Goal: Task Accomplishment & Management: Manage account settings

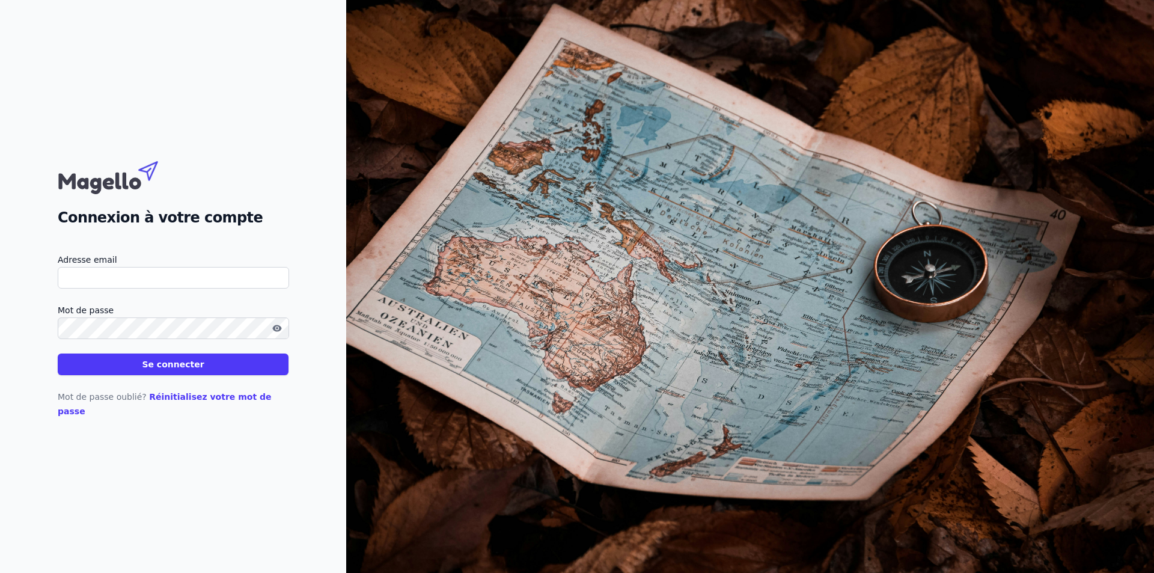
click at [115, 283] on input "Adresse email" at bounding box center [173, 278] width 231 height 22
click at [60, 289] on input "Adresse email" at bounding box center [173, 278] width 231 height 22
drag, startPoint x: 159, startPoint y: 281, endPoint x: 90, endPoint y: 282, distance: 69.7
click at [90, 282] on input "Adresse email" at bounding box center [173, 278] width 231 height 22
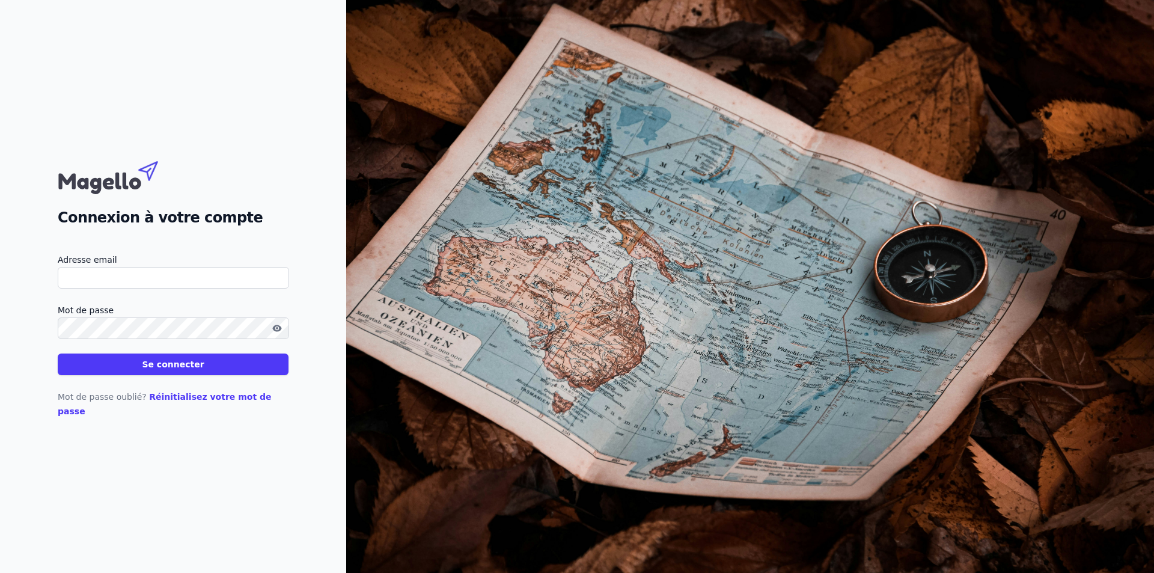
click at [151, 260] on label "Adresse email" at bounding box center [173, 259] width 231 height 14
click at [151, 267] on input "Adresse email" at bounding box center [173, 278] width 231 height 22
click at [142, 287] on input "Adresse email" at bounding box center [173, 278] width 231 height 22
type input "I"
type input "[EMAIL_ADDRESS][DOMAIN_NAME]"
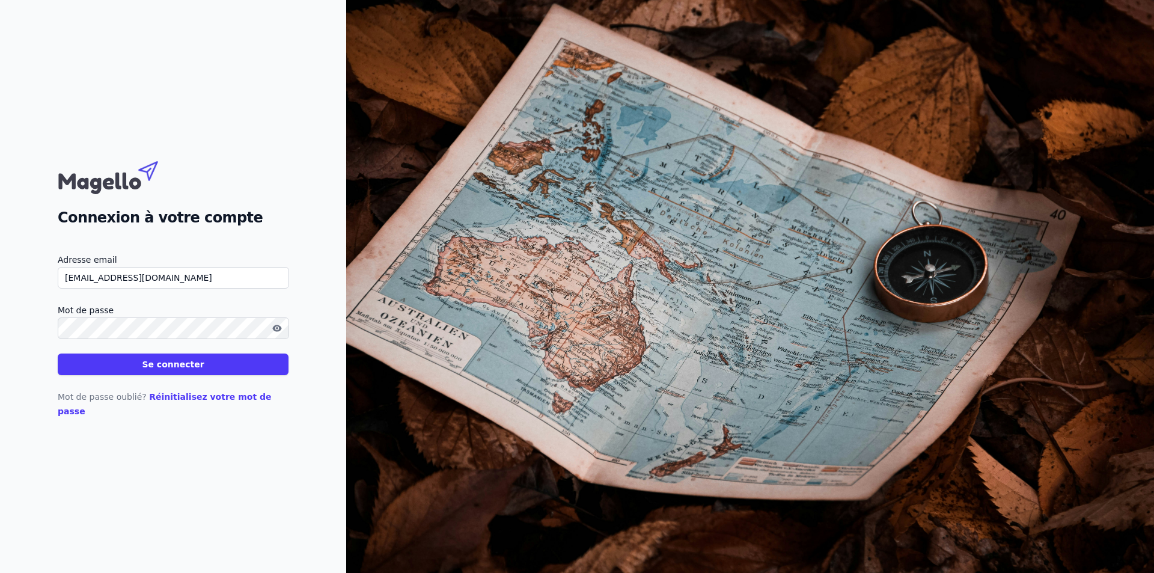
click at [278, 332] on icon "button" at bounding box center [277, 328] width 10 height 10
click at [58, 353] on button "Se connecter" at bounding box center [173, 364] width 231 height 22
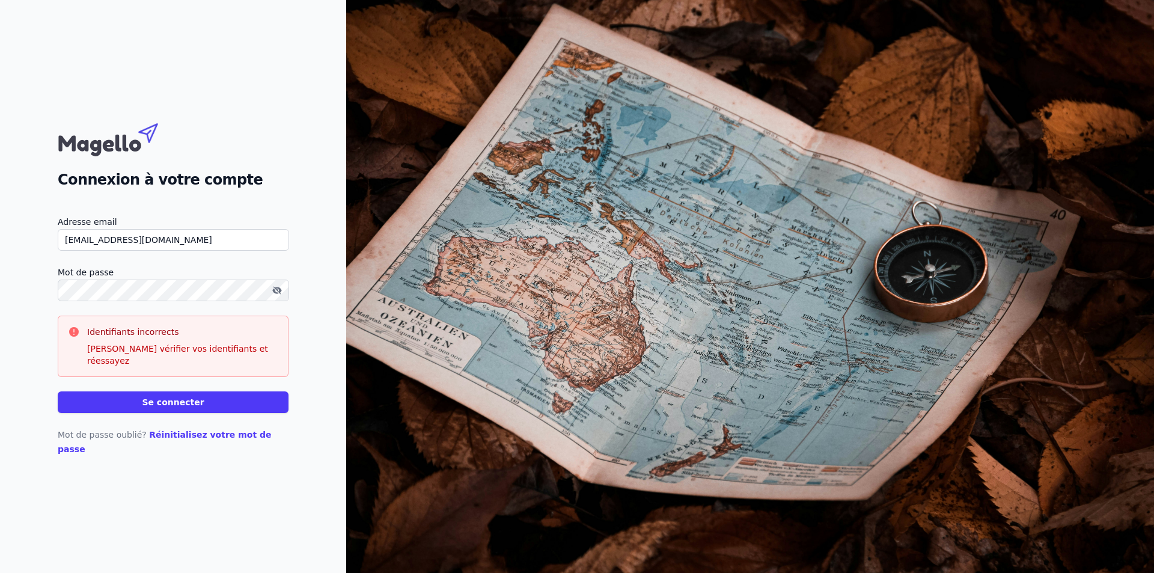
click at [160, 280] on label "Mot de passe" at bounding box center [173, 272] width 231 height 14
click at [58, 391] on button "Se connecter" at bounding box center [173, 402] width 231 height 22
click at [209, 406] on button "Se connecter" at bounding box center [173, 402] width 231 height 22
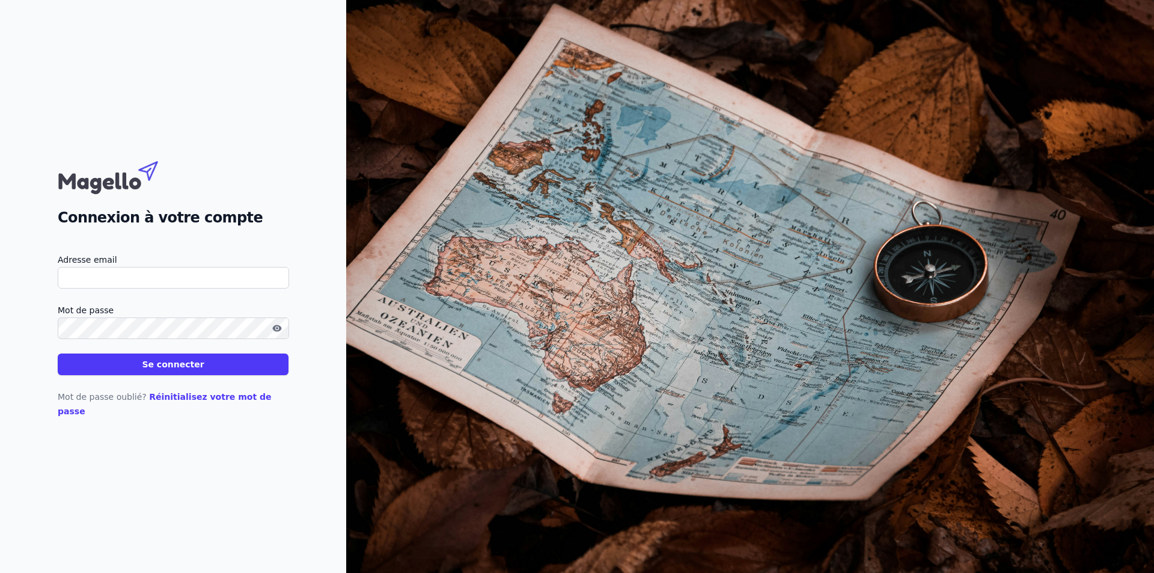
click at [83, 288] on input "Adresse email" at bounding box center [173, 278] width 231 height 22
type input "[EMAIL_ADDRESS][DOMAIN_NAME]"
click at [283, 332] on button "button" at bounding box center [276, 328] width 19 height 14
click at [58, 353] on button "Se connecter" at bounding box center [173, 364] width 231 height 22
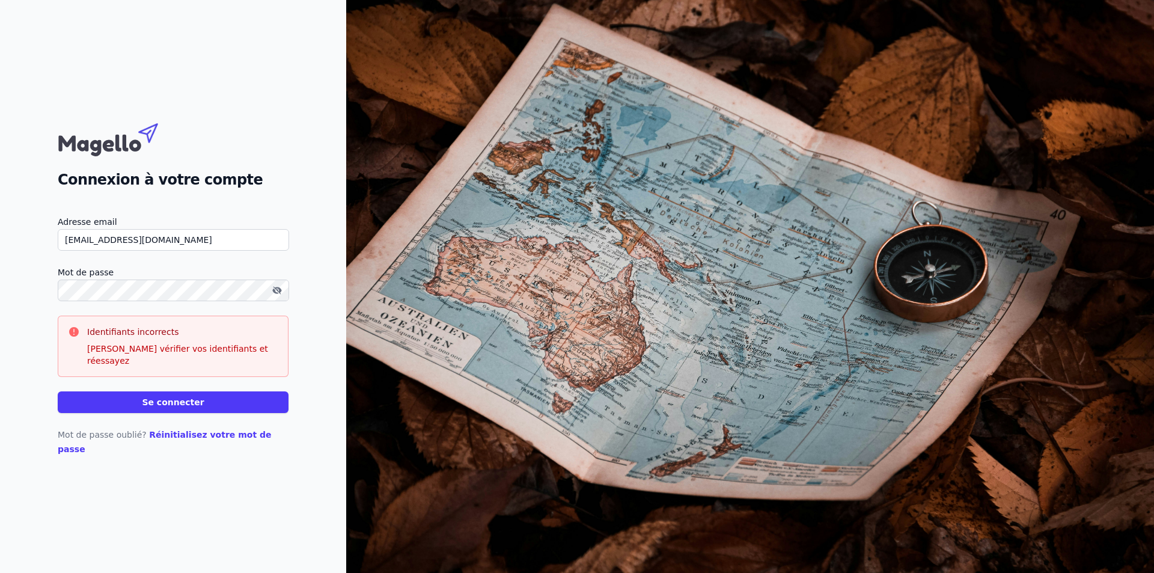
click at [58, 391] on button "Se connecter" at bounding box center [173, 402] width 231 height 22
click at [278, 295] on icon "button" at bounding box center [277, 291] width 10 height 10
click at [275, 293] on icon "button" at bounding box center [276, 290] width 9 height 7
click at [156, 414] on div "Mot de passe oublié? Réinitialisez votre mot de passe" at bounding box center [173, 434] width 231 height 43
click at [163, 407] on button "Se connecter" at bounding box center [173, 402] width 231 height 22
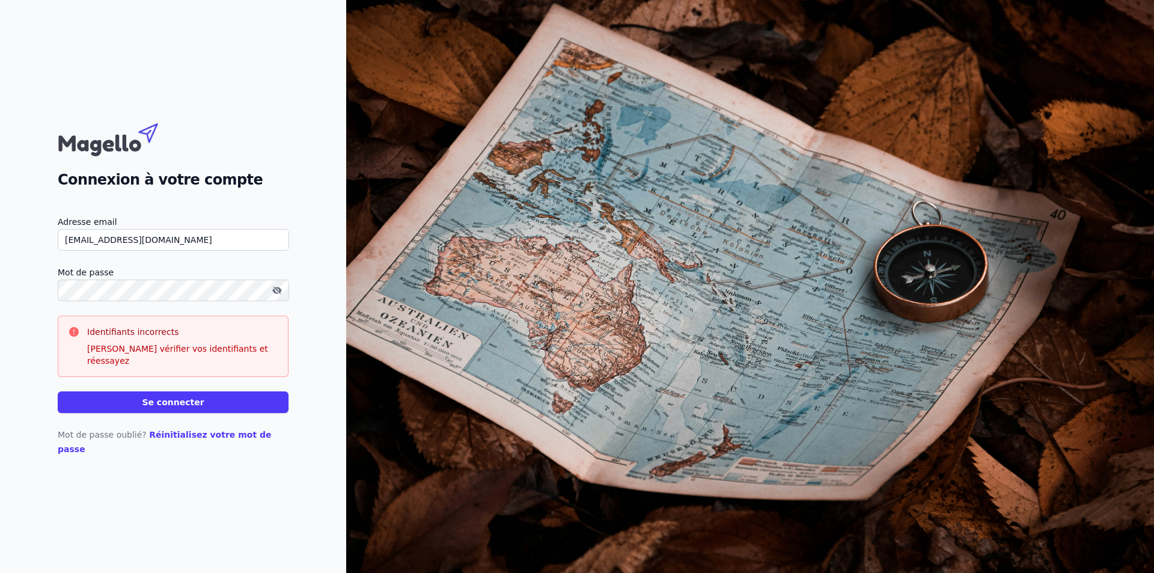
click at [163, 407] on button "Se connecter" at bounding box center [173, 402] width 231 height 22
click at [192, 403] on button "Se connecter" at bounding box center [173, 402] width 231 height 22
click at [58, 391] on button "Se connecter" at bounding box center [173, 402] width 231 height 22
click at [180, 396] on button "Se connecter" at bounding box center [173, 402] width 231 height 22
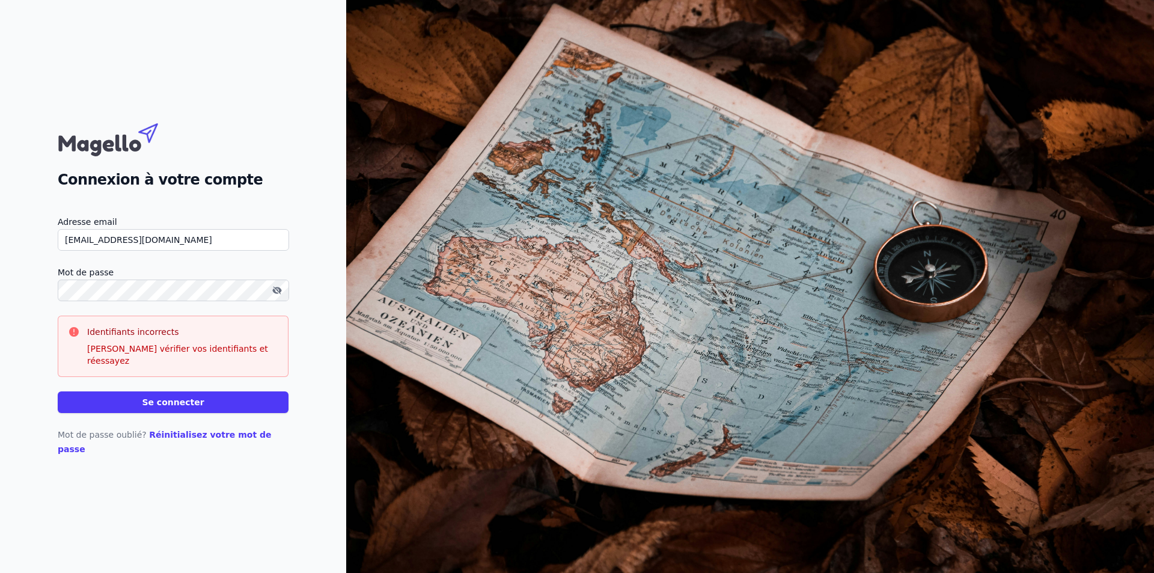
click at [188, 409] on button "Se connecter" at bounding box center [173, 402] width 231 height 22
click at [187, 400] on button "Se connecter" at bounding box center [173, 402] width 231 height 22
click at [58, 391] on button "Se connecter" at bounding box center [173, 402] width 231 height 22
click at [150, 409] on button "Se connecter" at bounding box center [173, 402] width 231 height 22
click at [141, 407] on button "Se connecter" at bounding box center [173, 402] width 231 height 22
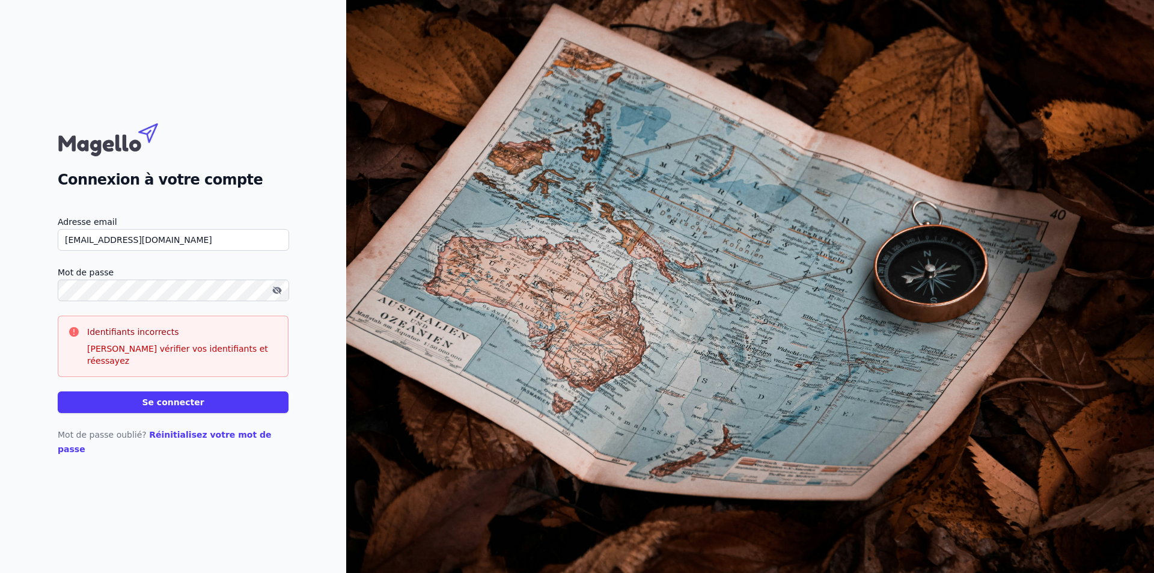
click at [141, 320] on form "Adresse email issrae@fiscozone.com Mot de passe Identifiants incorrects Veuille…" at bounding box center [173, 314] width 231 height 198
click at [58, 391] on button "Se connecter" at bounding box center [173, 402] width 231 height 22
click at [174, 403] on button "Se connecter" at bounding box center [173, 402] width 231 height 22
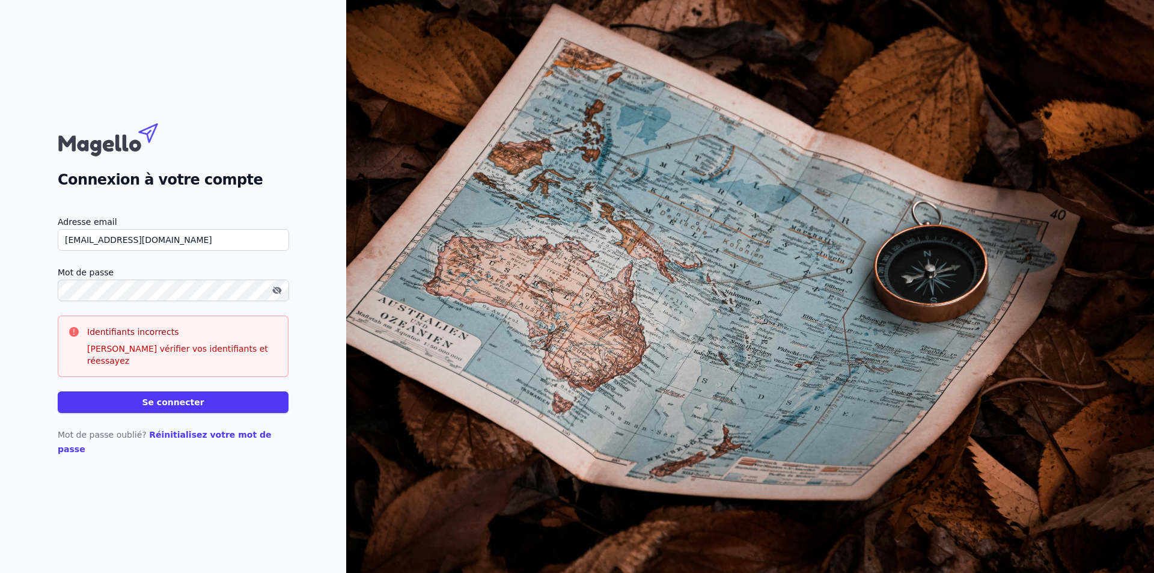
click at [174, 403] on button "Se connecter" at bounding box center [173, 402] width 231 height 22
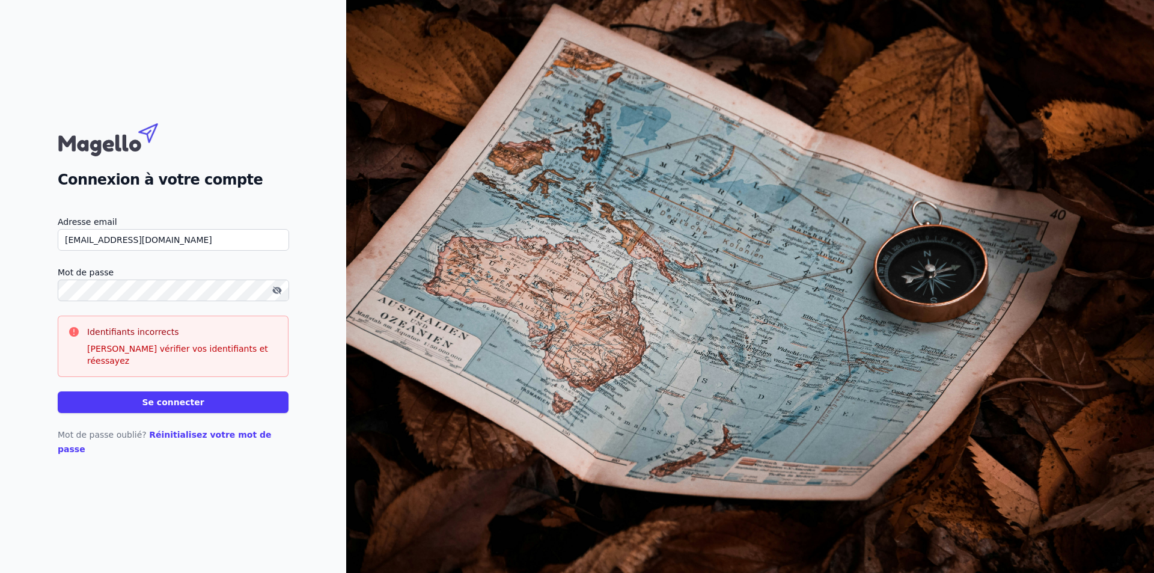
click at [216, 405] on button "Se connecter" at bounding box center [173, 402] width 231 height 22
click at [216, 404] on button "Se connecter" at bounding box center [173, 402] width 231 height 22
click at [58, 391] on button "Se connecter" at bounding box center [173, 402] width 231 height 22
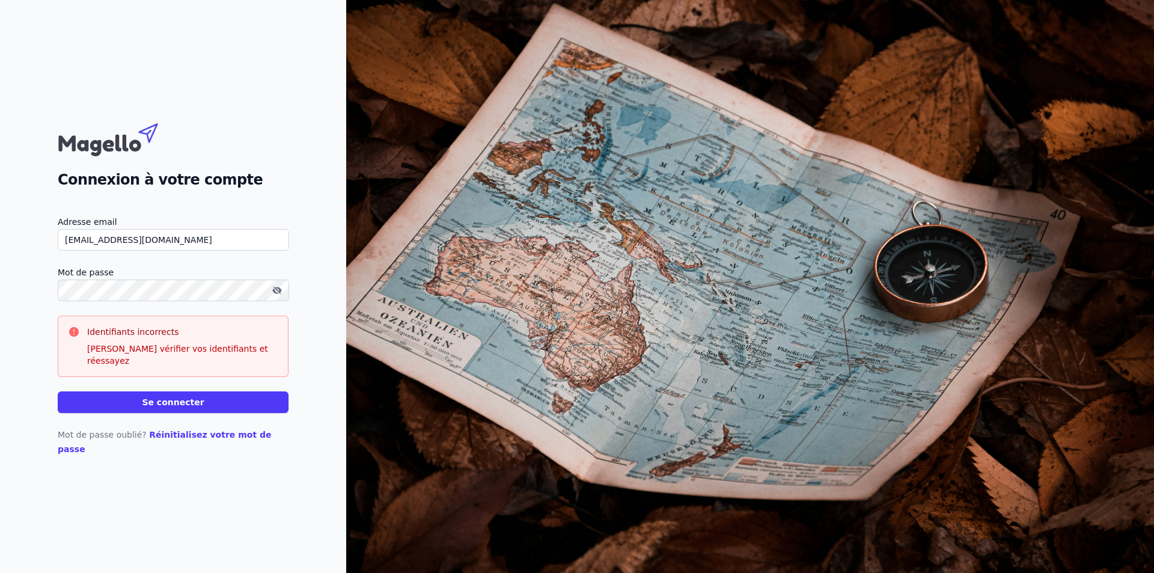
click at [192, 399] on button "Se connecter" at bounding box center [173, 402] width 231 height 22
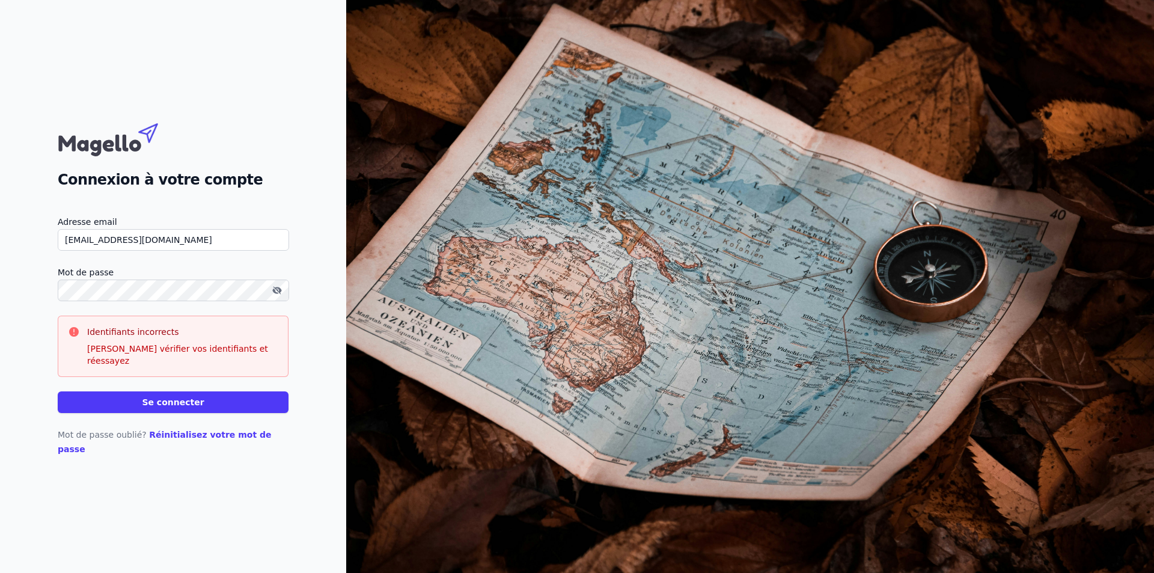
click at [192, 399] on button "Se connecter" at bounding box center [173, 402] width 231 height 22
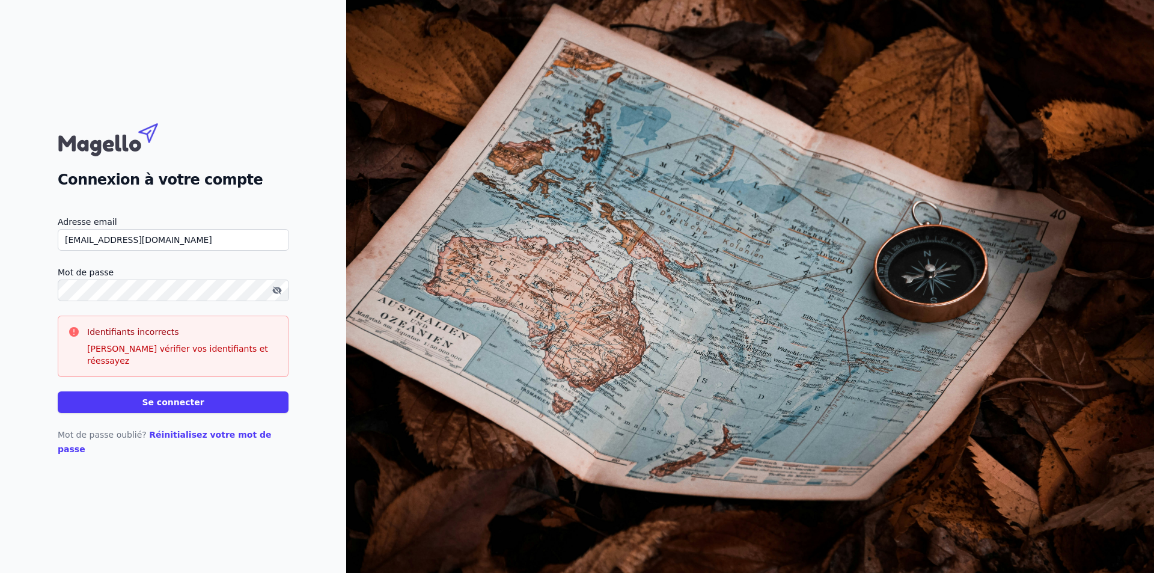
click at [58, 391] on button "Se connecter" at bounding box center [173, 402] width 231 height 22
click at [279, 295] on icon "button" at bounding box center [277, 291] width 10 height 10
click at [190, 400] on button "Se connecter" at bounding box center [173, 402] width 231 height 22
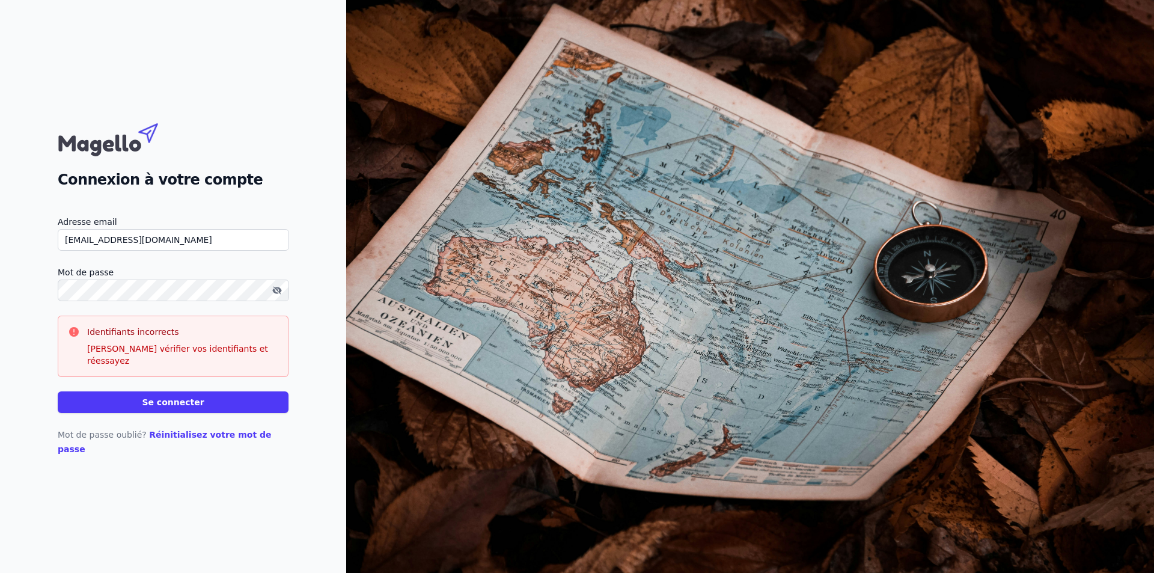
click at [190, 400] on button "Se connecter" at bounding box center [173, 402] width 231 height 22
click at [186, 408] on button "Se connecter" at bounding box center [173, 402] width 231 height 22
click at [172, 409] on button "Se connecter" at bounding box center [173, 402] width 231 height 22
click at [173, 403] on button "Se connecter" at bounding box center [173, 402] width 231 height 22
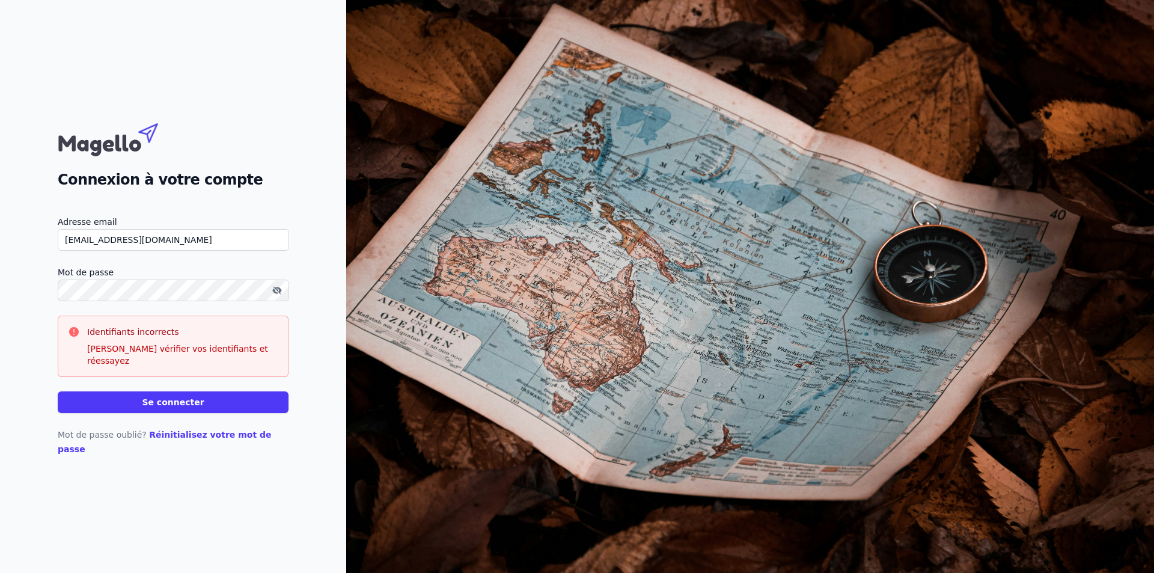
click at [173, 403] on button "Se connecter" at bounding box center [173, 402] width 231 height 22
click at [237, 405] on button "Se connecter" at bounding box center [173, 402] width 231 height 22
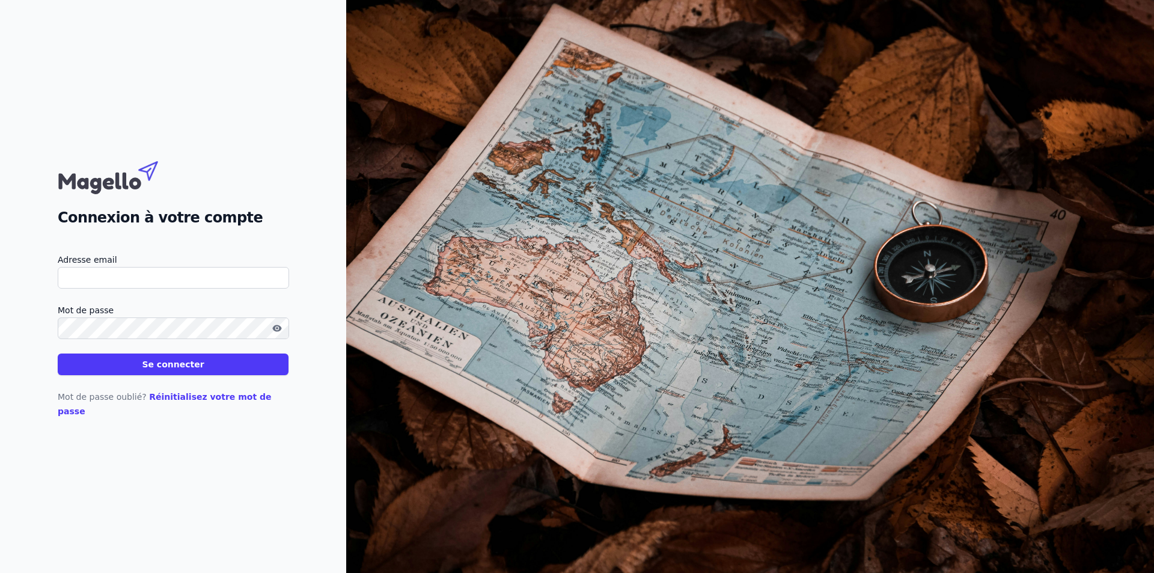
click at [232, 289] on input "Adresse email" at bounding box center [173, 278] width 231 height 22
type input "[EMAIL_ADDRESS][DOMAIN_NAME]"
click at [281, 331] on icon "button" at bounding box center [276, 328] width 9 height 7
click at [257, 372] on button "Se connecter" at bounding box center [173, 364] width 231 height 22
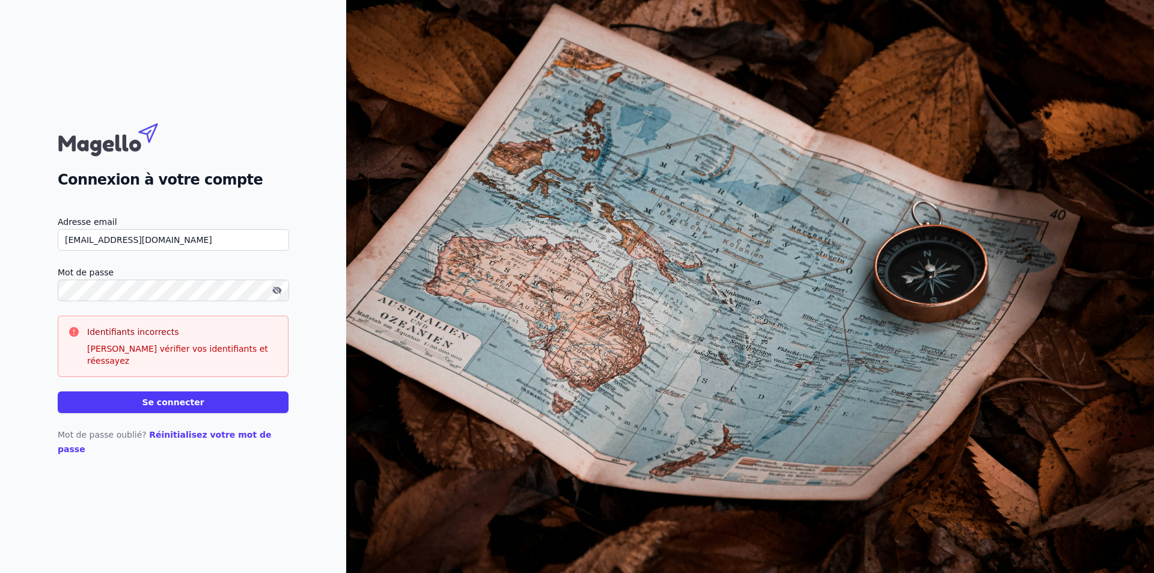
click at [193, 314] on form "Adresse email [EMAIL_ADDRESS][DOMAIN_NAME] Mot de passe Identifiants incorrects…" at bounding box center [173, 314] width 231 height 198
click at [156, 280] on label "Mot de passe" at bounding box center [173, 272] width 231 height 14
click at [58, 391] on button "Se connecter" at bounding box center [173, 402] width 231 height 22
click at [153, 402] on button "Se connecter" at bounding box center [173, 402] width 231 height 22
click at [58, 391] on button "Se connecter" at bounding box center [173, 402] width 231 height 22
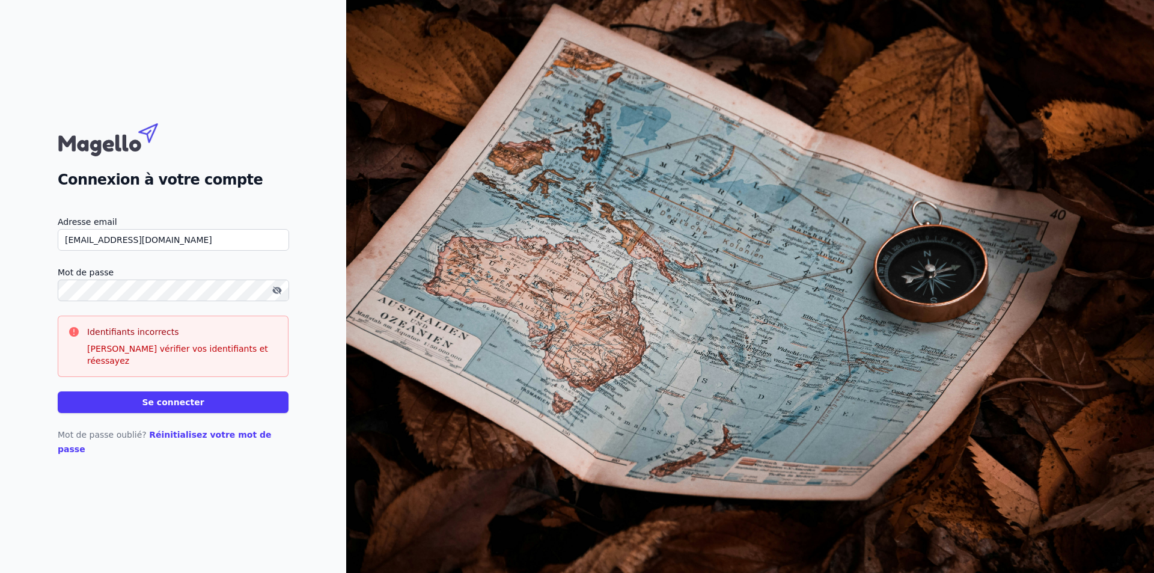
click at [141, 400] on button "Se connecter" at bounding box center [173, 402] width 231 height 22
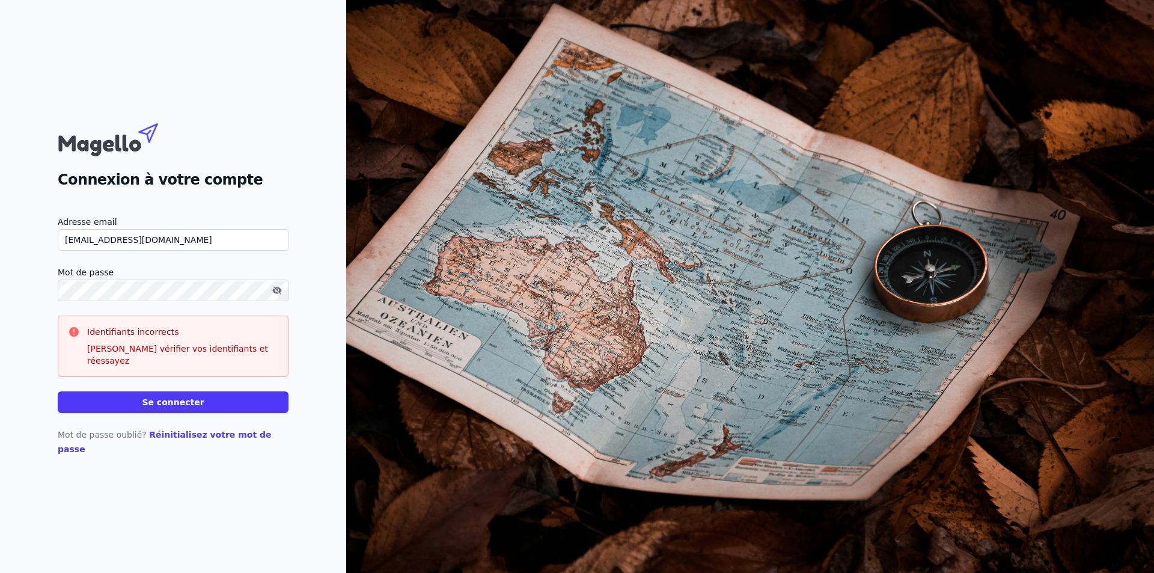
click at [141, 400] on button "Se connecter" at bounding box center [173, 402] width 231 height 22
click at [175, 409] on button "Se connecter" at bounding box center [173, 402] width 231 height 22
click at [177, 400] on button "Se connecter" at bounding box center [173, 402] width 231 height 22
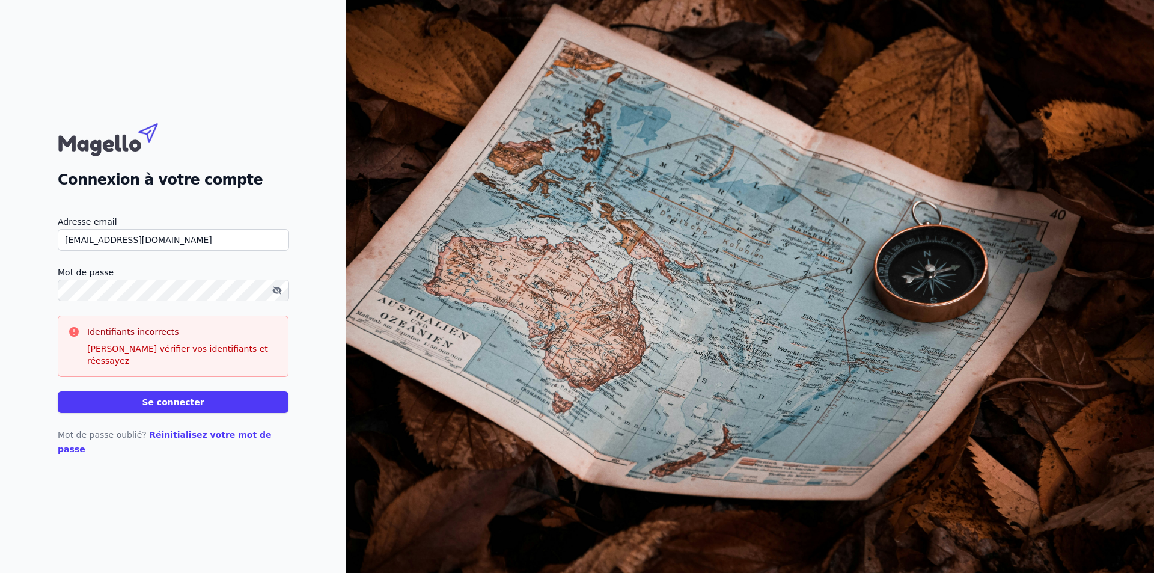
click at [177, 400] on button "Se connecter" at bounding box center [173, 402] width 231 height 22
click at [58, 391] on button "Se connecter" at bounding box center [173, 402] width 231 height 22
click at [191, 405] on button "Se connecter" at bounding box center [173, 402] width 231 height 22
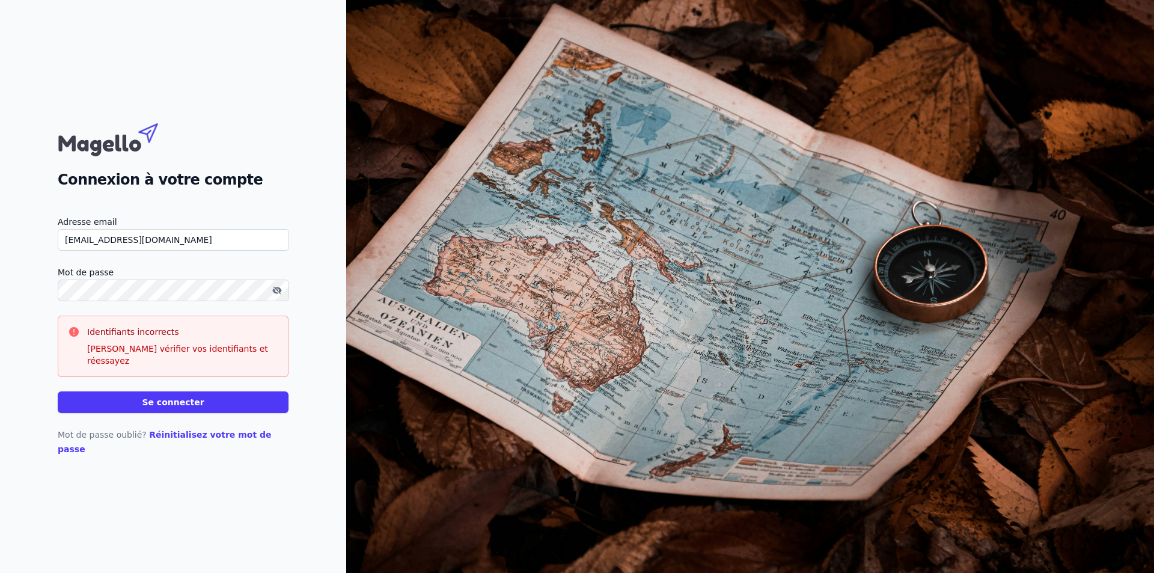
click at [58, 391] on button "Se connecter" at bounding box center [173, 402] width 231 height 22
click at [143, 280] on label "Mot de passe" at bounding box center [173, 272] width 231 height 14
click at [308, 382] on div "Connexion à votre compte Adresse email [EMAIL_ADDRESS][DOMAIN_NAME] Mot de pass…" at bounding box center [173, 286] width 346 height 573
click at [222, 403] on button "Se connecter" at bounding box center [173, 402] width 231 height 22
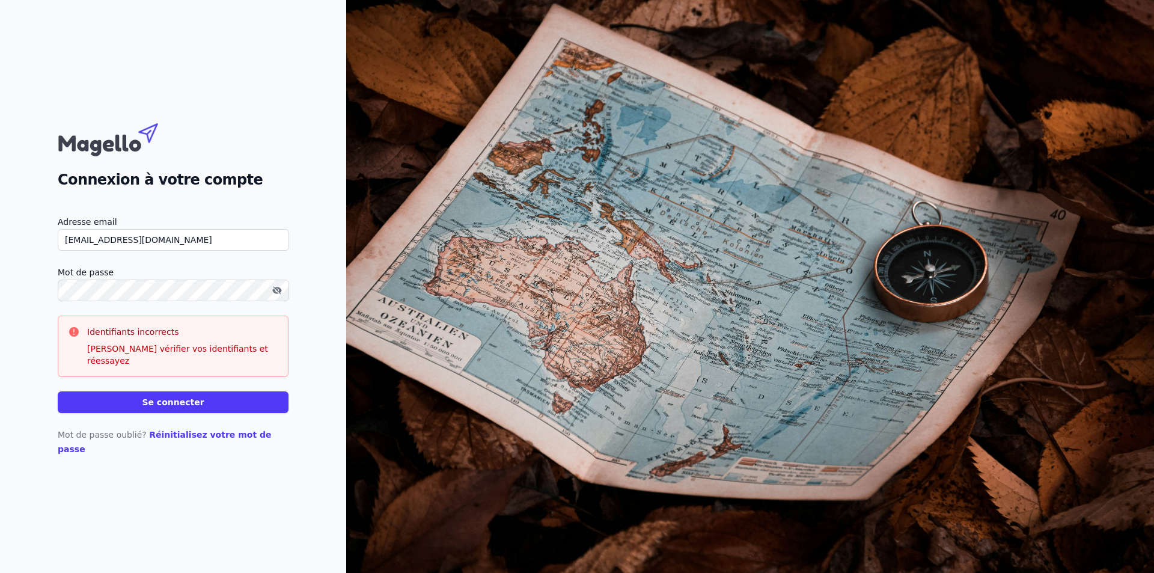
click at [222, 403] on button "Se connecter" at bounding box center [173, 402] width 231 height 22
click at [58, 391] on button "Se connecter" at bounding box center [173, 402] width 231 height 22
click at [231, 394] on button "Se connecter" at bounding box center [173, 402] width 231 height 22
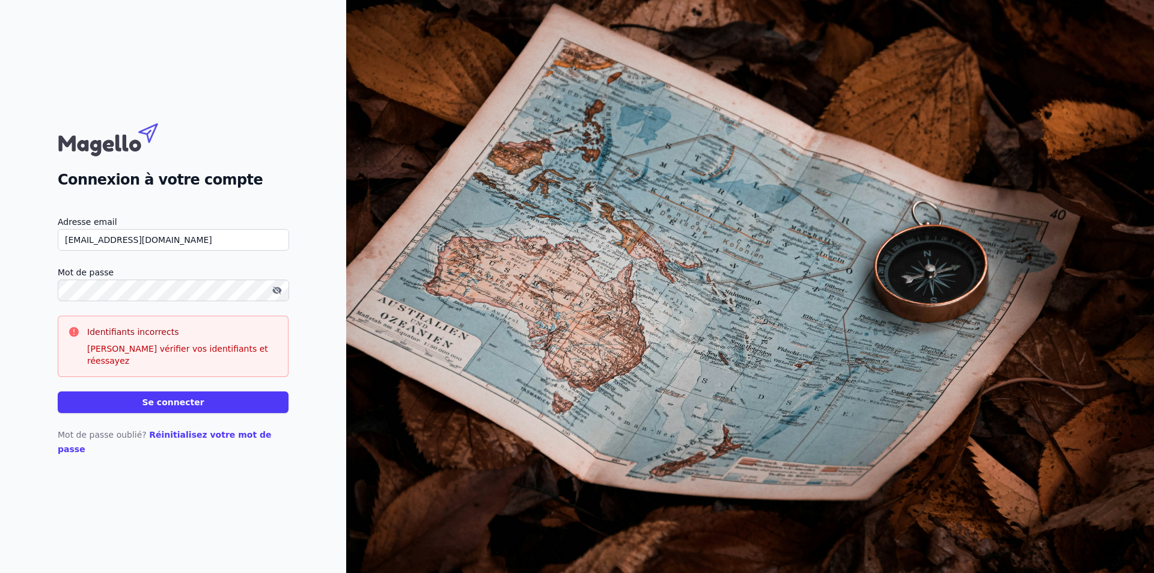
click at [242, 408] on button "Se connecter" at bounding box center [173, 402] width 231 height 22
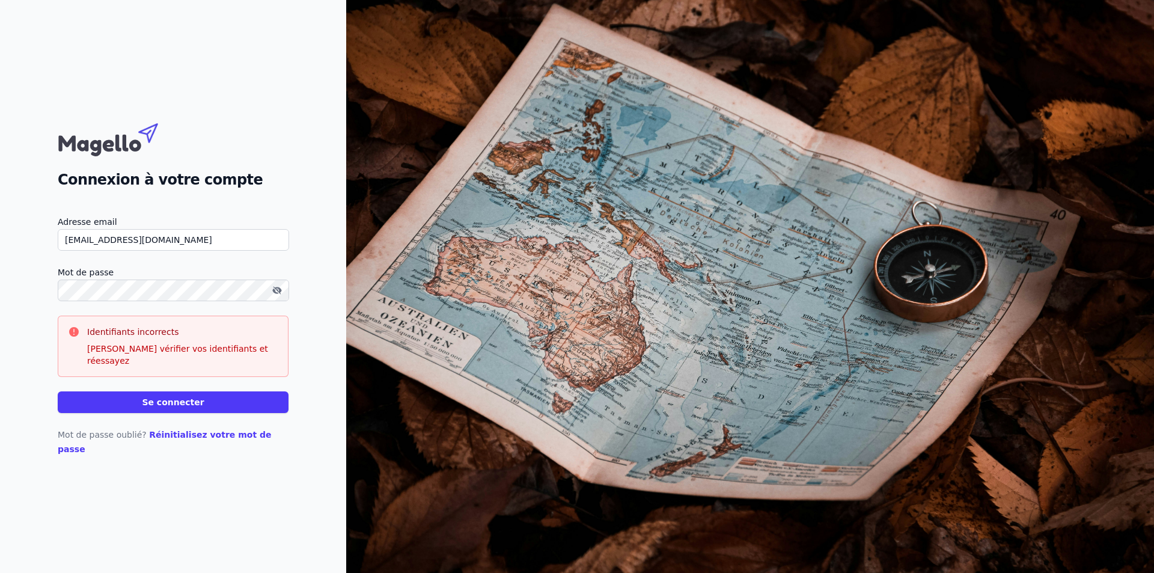
click at [243, 408] on button "Se connecter" at bounding box center [173, 402] width 231 height 22
click at [58, 391] on button "Se connecter" at bounding box center [173, 402] width 231 height 22
click at [199, 408] on button "Se connecter" at bounding box center [173, 402] width 231 height 22
click at [58, 391] on button "Se connecter" at bounding box center [173, 402] width 231 height 22
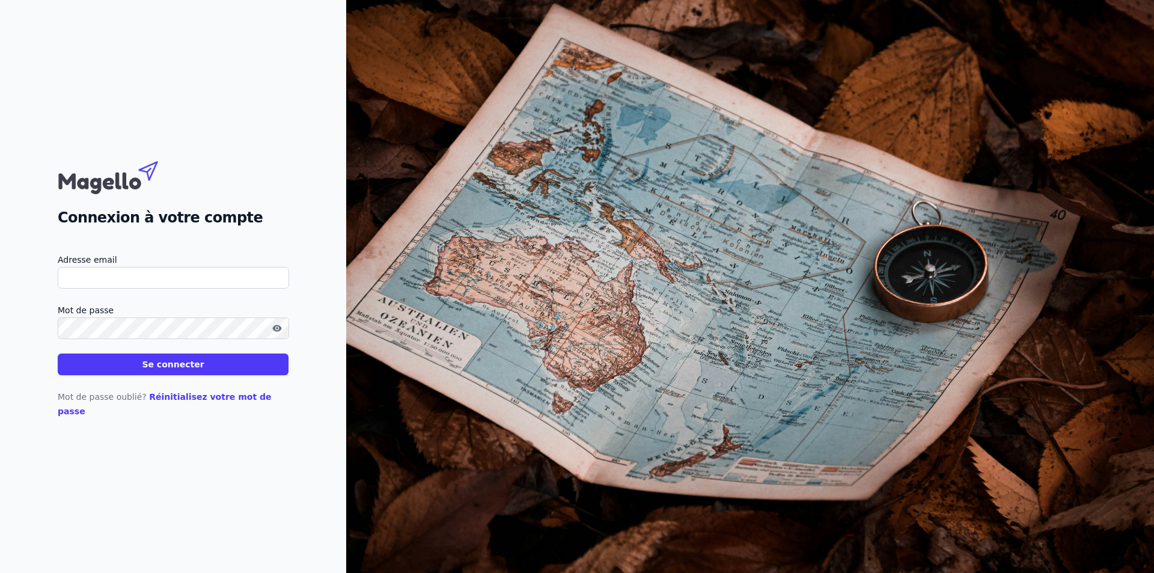
type input "[EMAIL_ADDRESS][DOMAIN_NAME]"
click at [174, 349] on form "Adresse email issrae@fiscozone.com Mot de passe Se connecter" at bounding box center [173, 313] width 231 height 123
click at [277, 329] on icon "button" at bounding box center [277, 328] width 2 height 2
click at [58, 353] on button "Se connecter" at bounding box center [173, 364] width 231 height 22
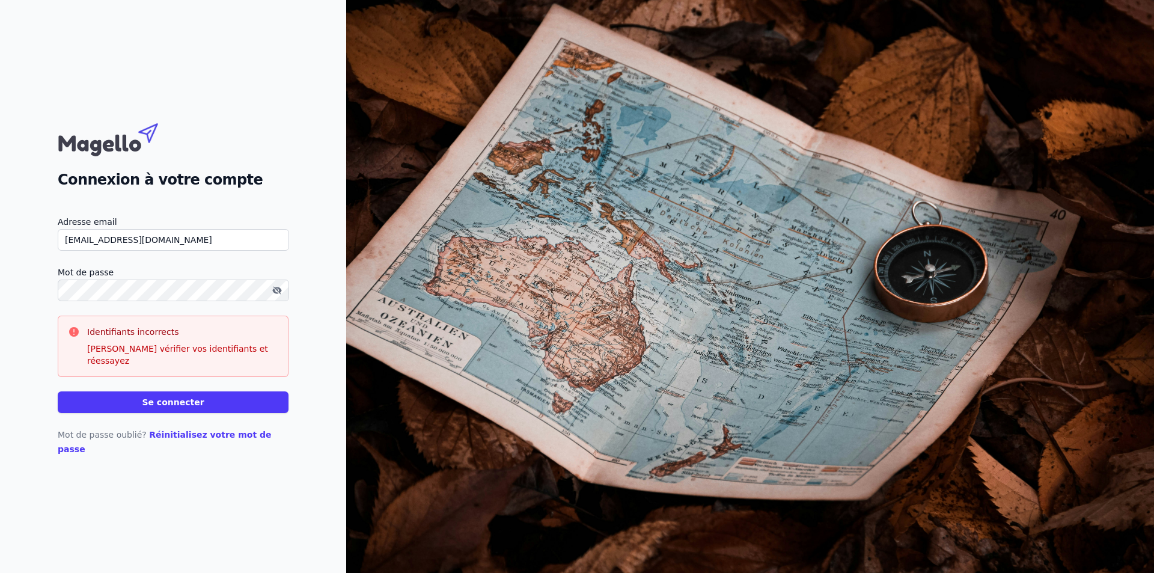
click at [58, 391] on button "Se connecter" at bounding box center [173, 402] width 231 height 22
click at [165, 409] on button "Se connecter" at bounding box center [173, 402] width 231 height 22
click at [58, 391] on button "Se connecter" at bounding box center [173, 402] width 231 height 22
click at [147, 403] on button "Se connecter" at bounding box center [173, 402] width 231 height 22
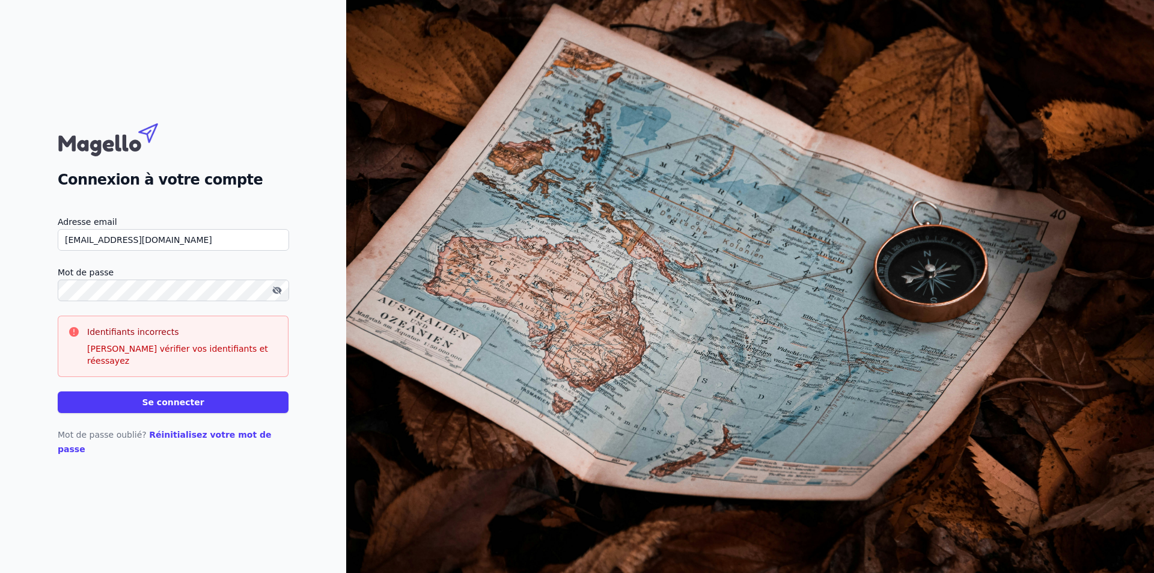
click at [148, 403] on button "Se connecter" at bounding box center [173, 402] width 231 height 22
click at [58, 391] on button "Se connecter" at bounding box center [173, 402] width 231 height 22
click at [281, 295] on icon "button" at bounding box center [277, 291] width 10 height 10
click at [275, 293] on icon "button" at bounding box center [276, 290] width 9 height 7
click at [277, 293] on icon "button" at bounding box center [275, 290] width 6 height 5
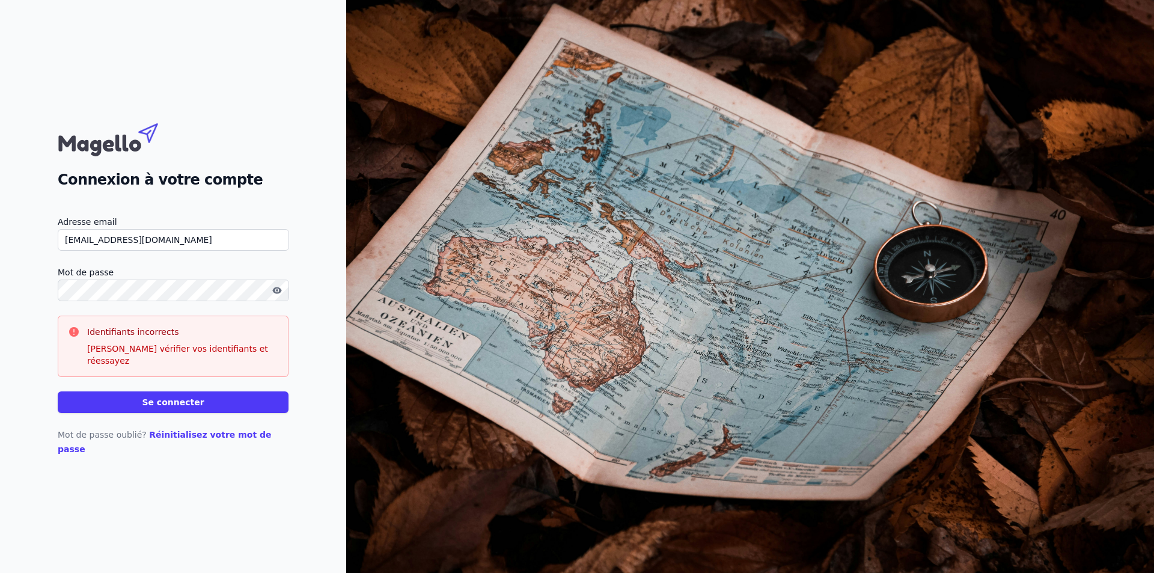
click at [281, 295] on icon "button" at bounding box center [277, 291] width 10 height 10
click at [297, 388] on div "Connexion à votre compte Adresse email [EMAIL_ADDRESS][DOMAIN_NAME] Mot de pass…" at bounding box center [173, 286] width 346 height 573
click at [260, 409] on button "Se connecter" at bounding box center [173, 402] width 231 height 22
click at [250, 407] on button "Se connecter" at bounding box center [173, 402] width 231 height 22
click at [248, 406] on button "Se connecter" at bounding box center [173, 402] width 231 height 22
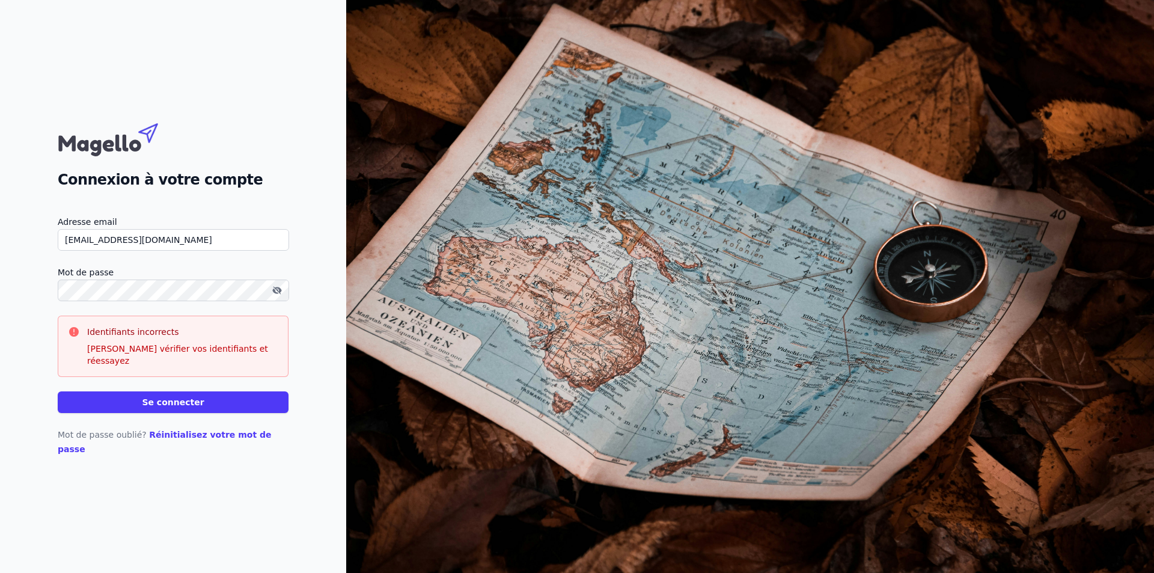
drag, startPoint x: 246, startPoint y: 405, endPoint x: 193, endPoint y: 406, distance: 53.5
click at [245, 404] on button "Se connecter" at bounding box center [173, 402] width 231 height 22
click at [0, 305] on html "Connexion à votre compte Adresse email [EMAIL_ADDRESS][DOMAIN_NAME] Mot de pass…" at bounding box center [577, 286] width 1154 height 573
click at [58, 391] on button "Se connecter" at bounding box center [173, 402] width 231 height 22
click at [288, 307] on div "Connexion à votre compte Adresse email [EMAIL_ADDRESS][DOMAIN_NAME] Mot de pass…" at bounding box center [173, 286] width 346 height 573
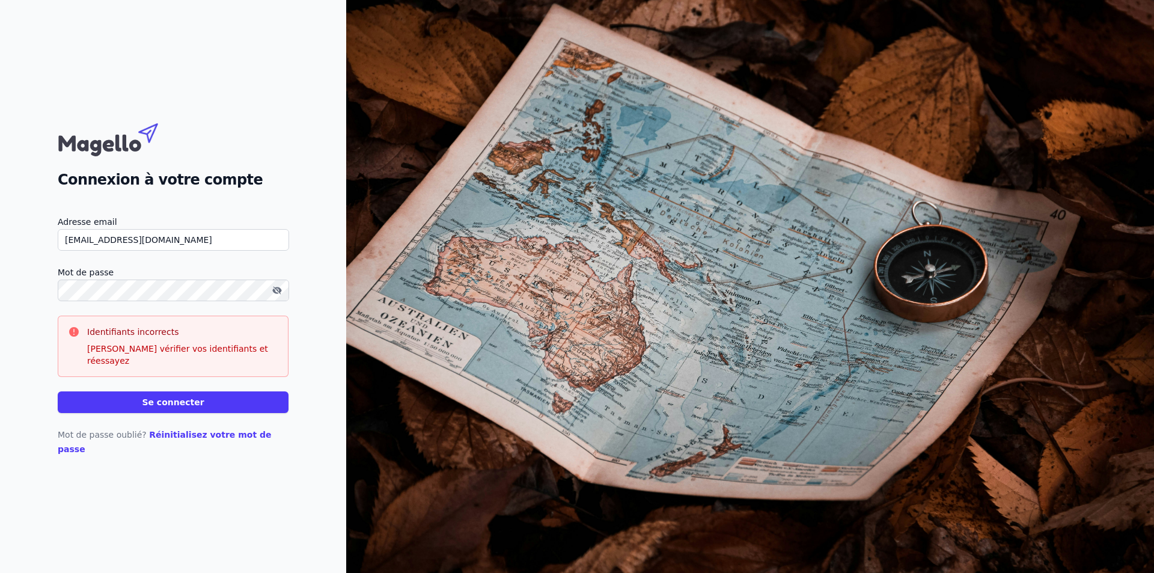
click at [272, 298] on button "button" at bounding box center [276, 290] width 19 height 14
click at [279, 293] on icon "button" at bounding box center [276, 290] width 9 height 7
click at [129, 402] on button "Se connecter" at bounding box center [173, 402] width 231 height 22
click at [130, 402] on button "Se connecter" at bounding box center [173, 402] width 231 height 22
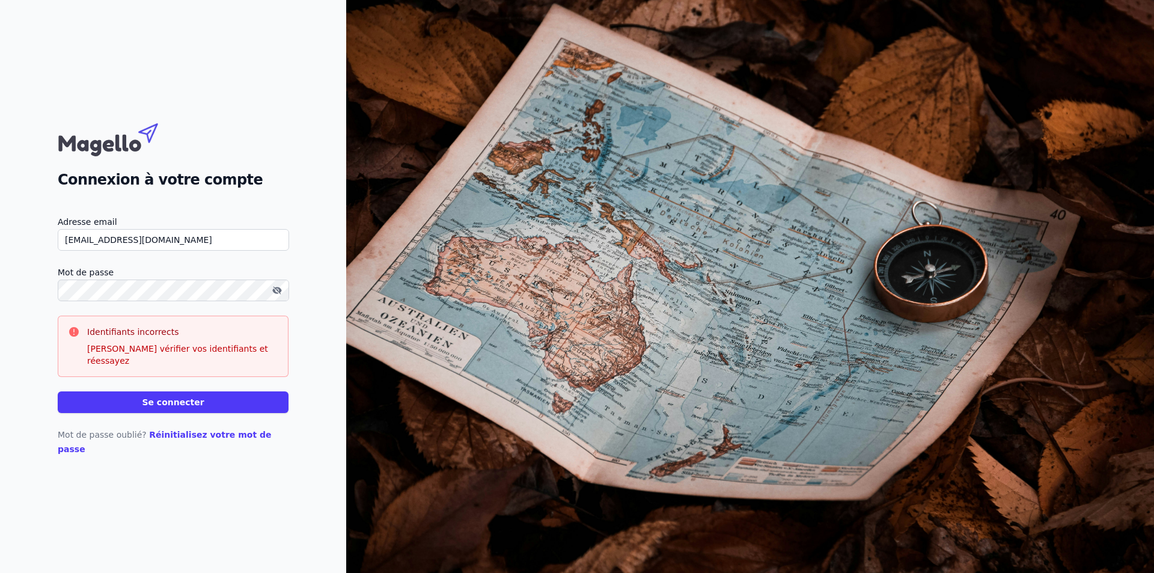
click at [130, 402] on button "Se connecter" at bounding box center [173, 402] width 231 height 22
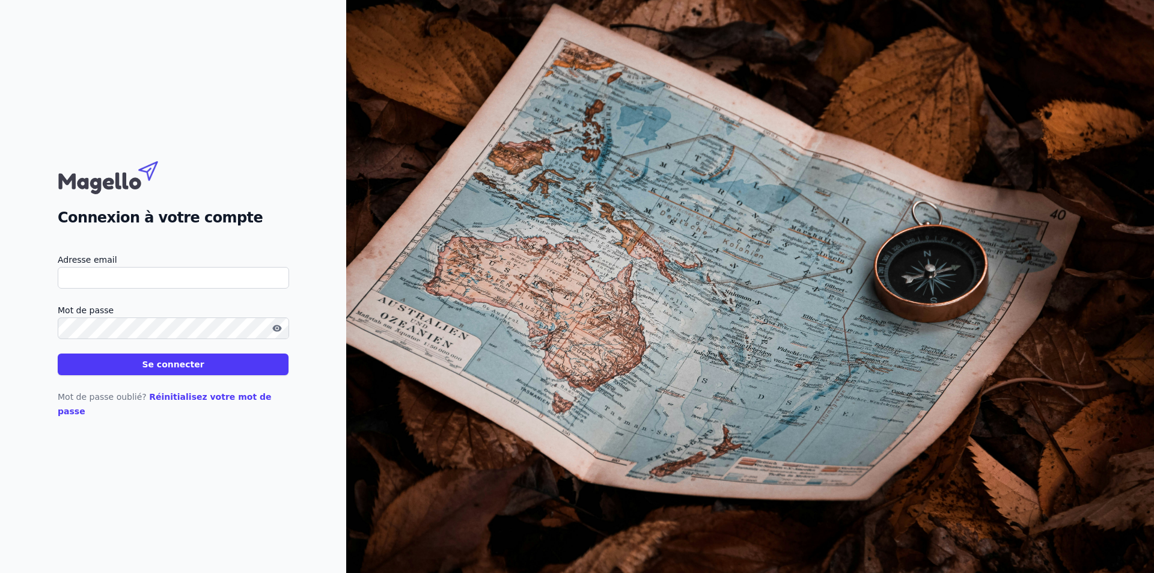
click at [119, 264] on label "Adresse email" at bounding box center [173, 259] width 231 height 14
click at [119, 267] on input "Adresse email" at bounding box center [173, 278] width 231 height 22
click at [112, 289] on input "Adresse email" at bounding box center [173, 278] width 231 height 22
type input "[EMAIL_ADDRESS][DOMAIN_NAME]"
click at [124, 317] on label "Mot de passe" at bounding box center [173, 310] width 231 height 14
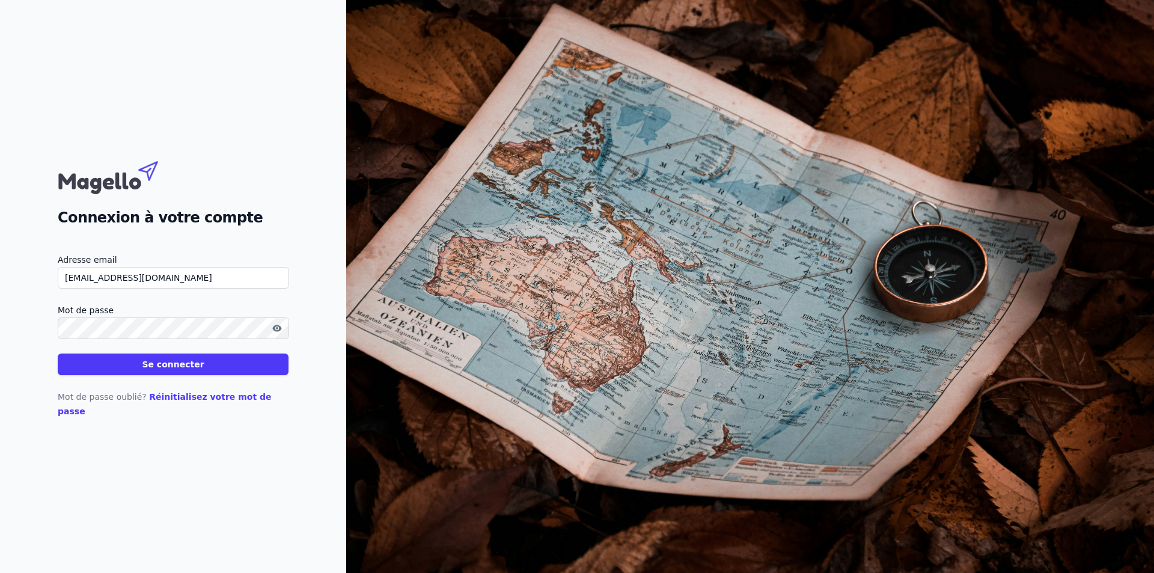
click at [124, 317] on label "Mot de passe" at bounding box center [173, 310] width 231 height 14
click at [277, 331] on icon "button" at bounding box center [276, 328] width 9 height 7
click at [58, 353] on button "Se connecter" at bounding box center [173, 364] width 231 height 22
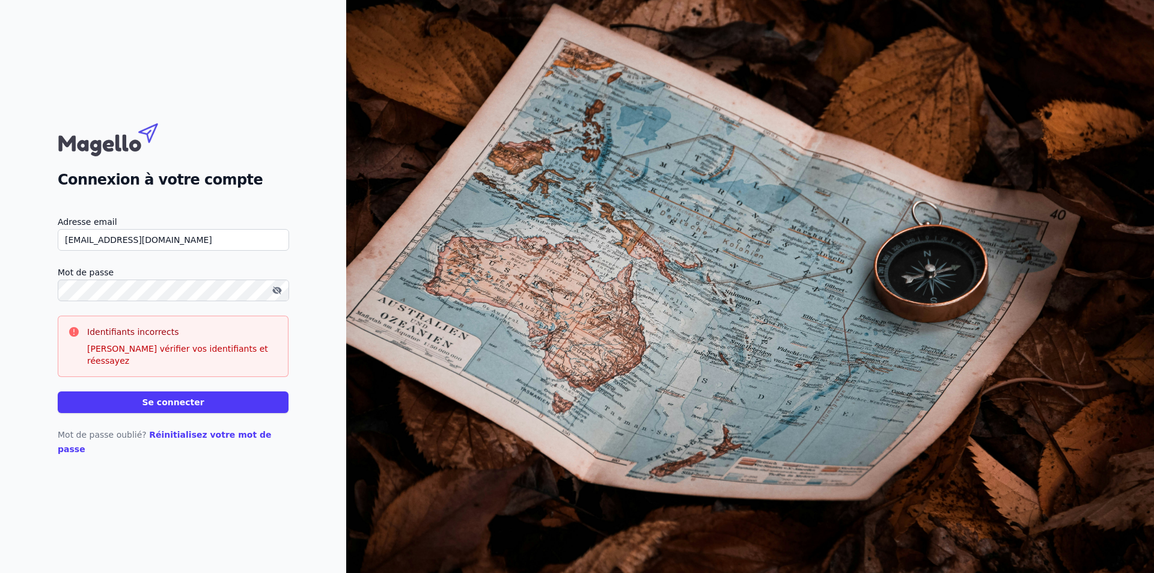
click at [58, 391] on button "Se connecter" at bounding box center [173, 402] width 231 height 22
click at [199, 399] on button "Se connecter" at bounding box center [173, 402] width 231 height 22
click at [58, 391] on button "Se connecter" at bounding box center [173, 402] width 231 height 22
click at [162, 402] on button "Se connecter" at bounding box center [173, 402] width 231 height 22
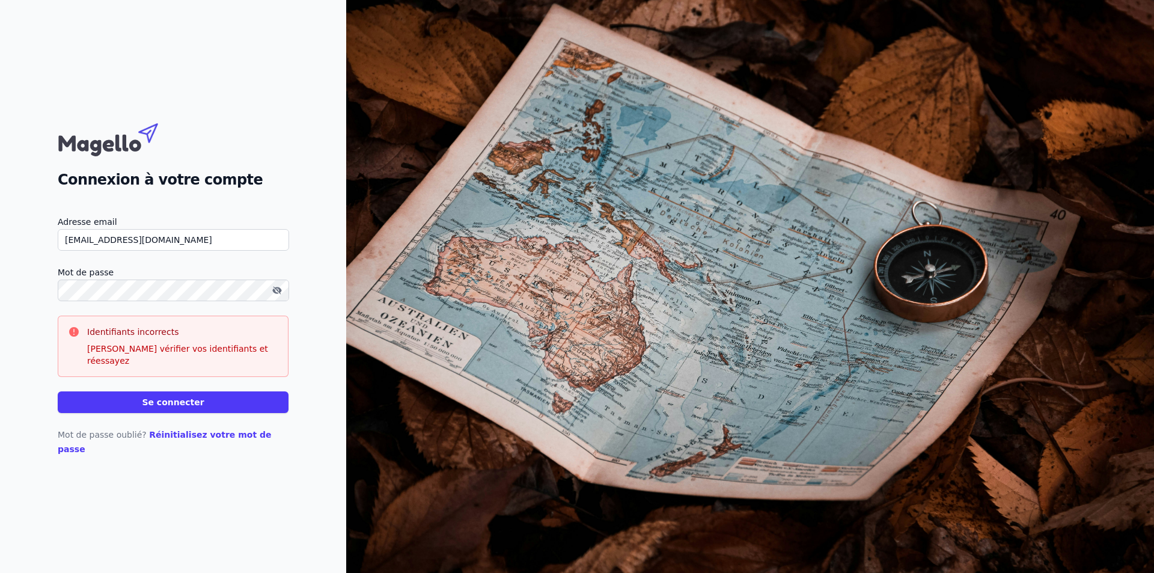
click at [162, 402] on button "Se connecter" at bounding box center [173, 402] width 231 height 22
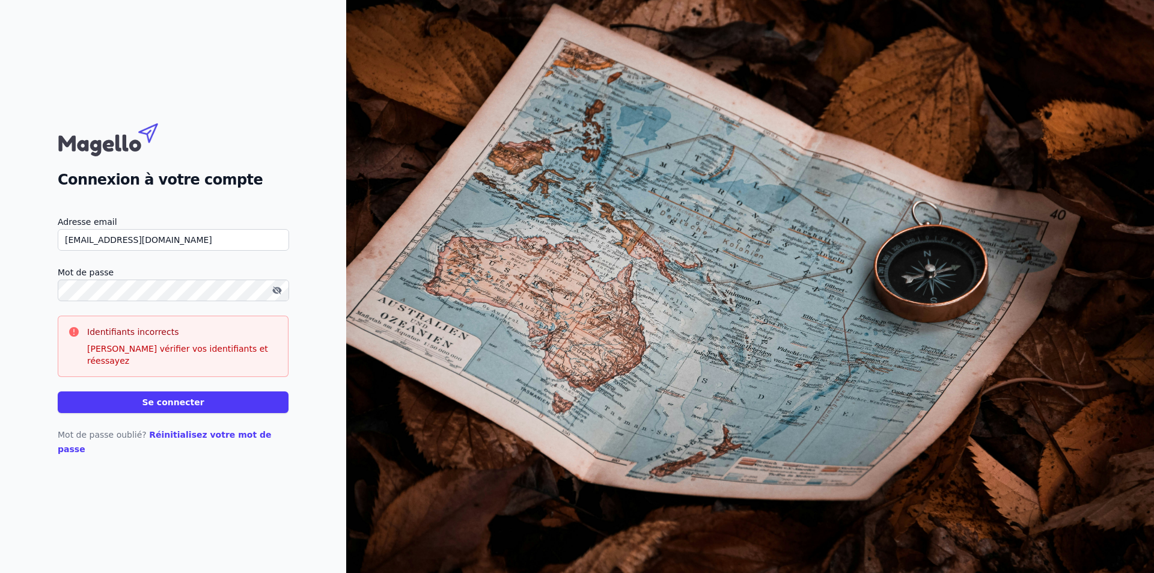
drag, startPoint x: -13, startPoint y: 293, endPoint x: -21, endPoint y: 293, distance: 7.8
click at [0, 293] on html "Connexion à votre compte Adresse email issrae@fiscozone.com Mot de passe Identi…" at bounding box center [577, 286] width 1154 height 573
click at [103, 280] on label "Mot de passe" at bounding box center [173, 272] width 231 height 14
click at [42, 303] on div "Connexion à votre compte Adresse email issrae@fiscozone.com Mot de passe Identi…" at bounding box center [173, 286] width 346 height 573
click at [58, 391] on button "Se connecter" at bounding box center [173, 402] width 231 height 22
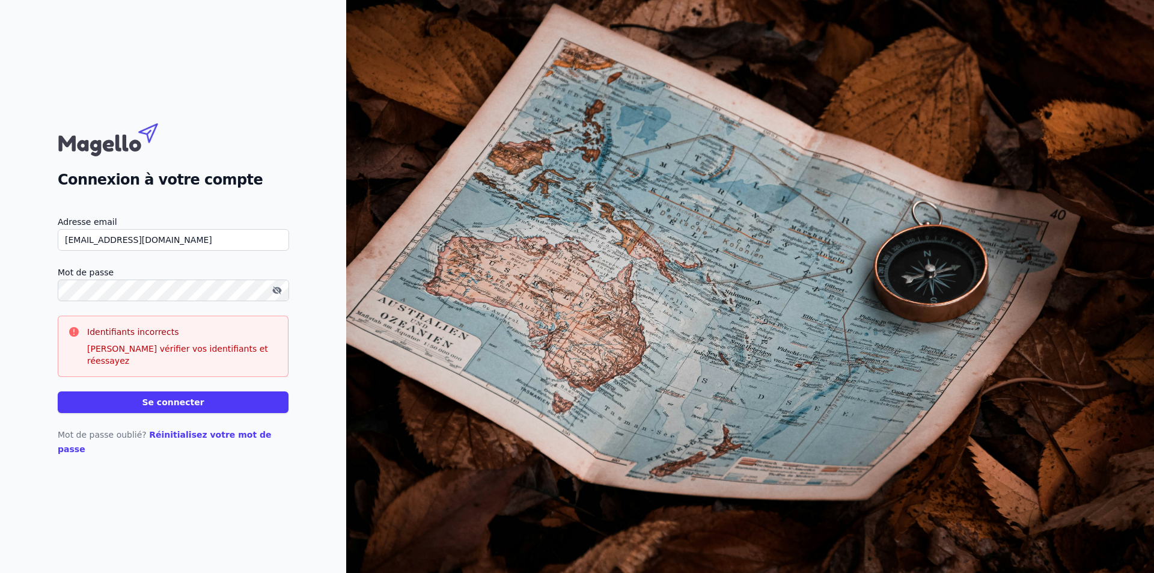
click at [206, 391] on form "Adresse email issrae@fiscozone.com Mot de passe Identifiants incorrects Veuille…" at bounding box center [173, 314] width 231 height 198
click at [206, 402] on button "Se connecter" at bounding box center [173, 402] width 231 height 22
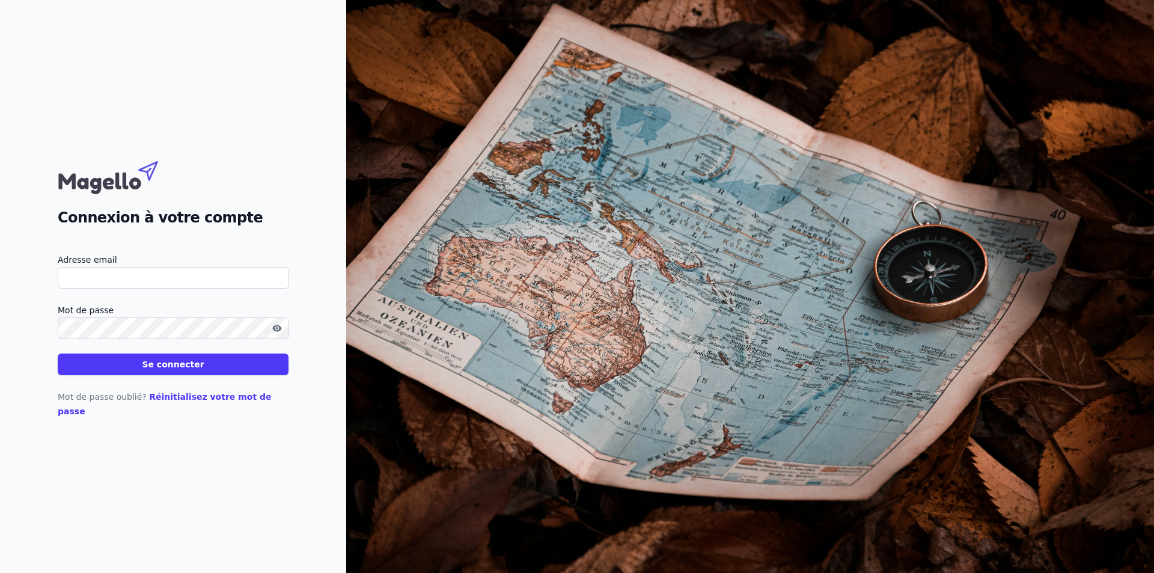
click at [78, 287] on input "Adresse email" at bounding box center [173, 278] width 231 height 22
type input "[EMAIL_ADDRESS][DOMAIN_NAME]"
click at [270, 334] on button "button" at bounding box center [276, 328] width 19 height 14
click at [230, 368] on button "Se connecter" at bounding box center [173, 364] width 231 height 22
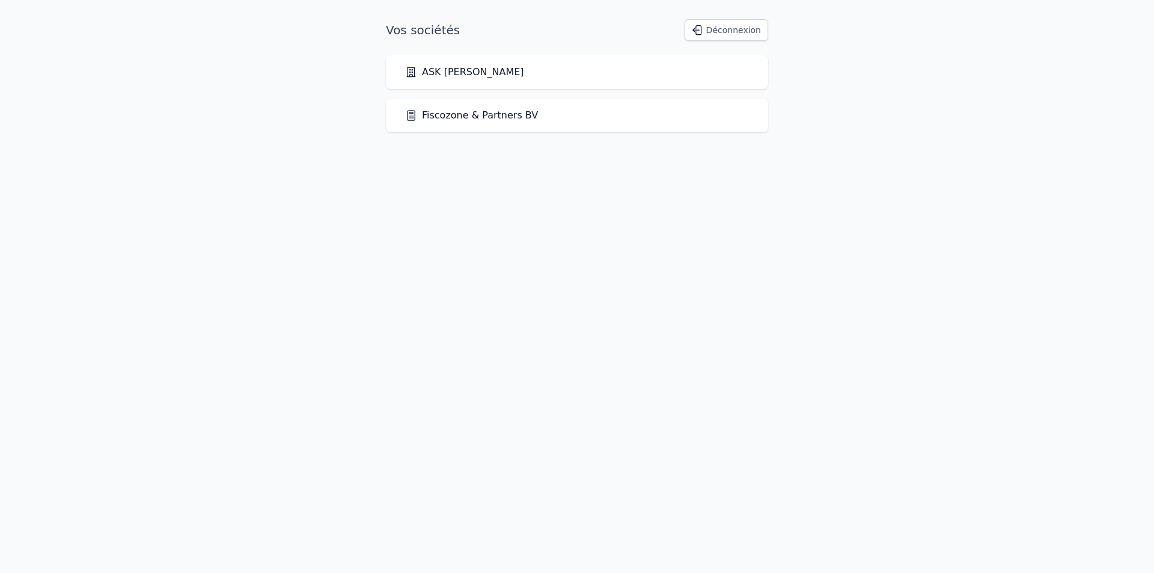
click at [201, 151] on html "Vos sociétés Déconnexion ASK [PERSON_NAME] Fiscozone & Partners BV" at bounding box center [577, 75] width 1154 height 151
click at [466, 57] on div "ASK [PERSON_NAME]" at bounding box center [577, 72] width 382 height 34
click at [468, 72] on link "ASK [PERSON_NAME]" at bounding box center [464, 72] width 119 height 14
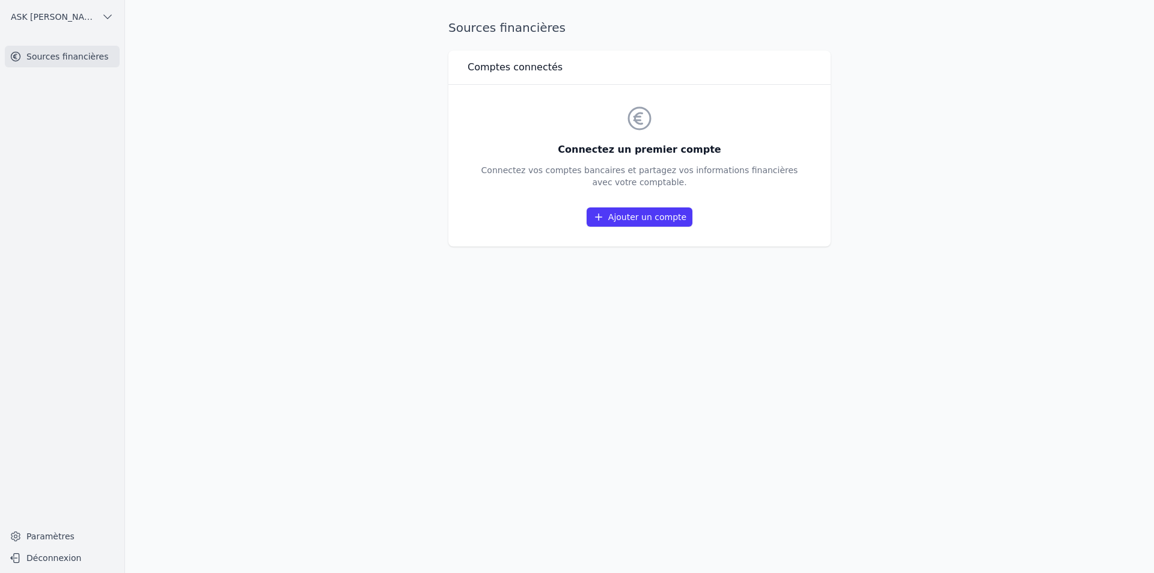
click at [20, 55] on icon at bounding box center [15, 56] width 9 height 9
click at [57, 55] on link "Sources financières" at bounding box center [62, 57] width 115 height 22
click at [43, 56] on link "Sources financières" at bounding box center [62, 57] width 115 height 22
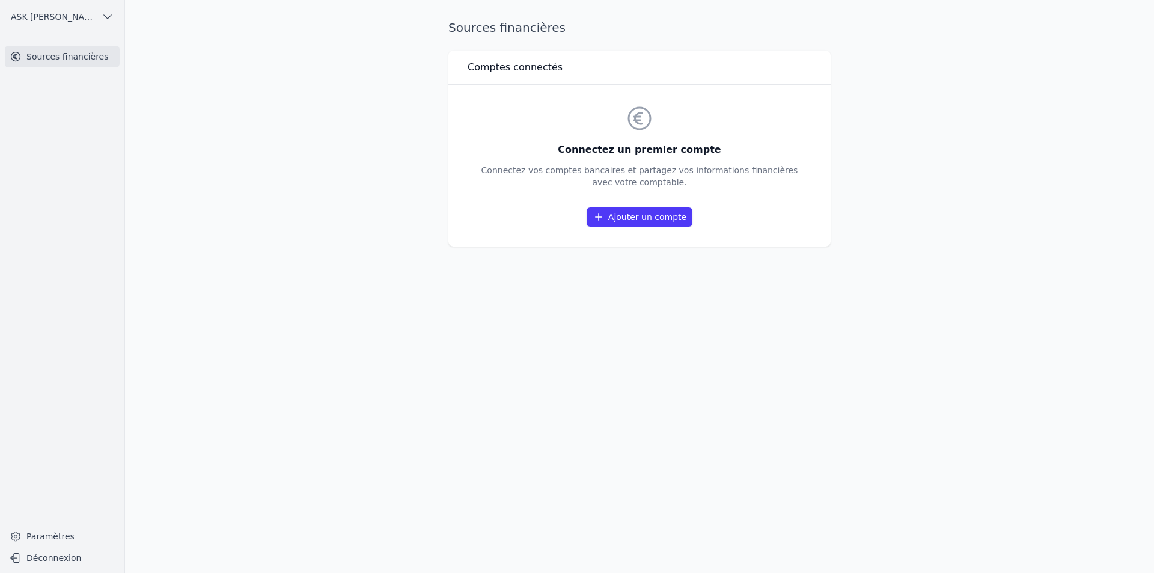
click at [781, 251] on div "Sources financières Comptes connectés Connectez un premier compte Connectez vos…" at bounding box center [639, 286] width 421 height 534
